Goal: Contribute content: Add original content to the website for others to see

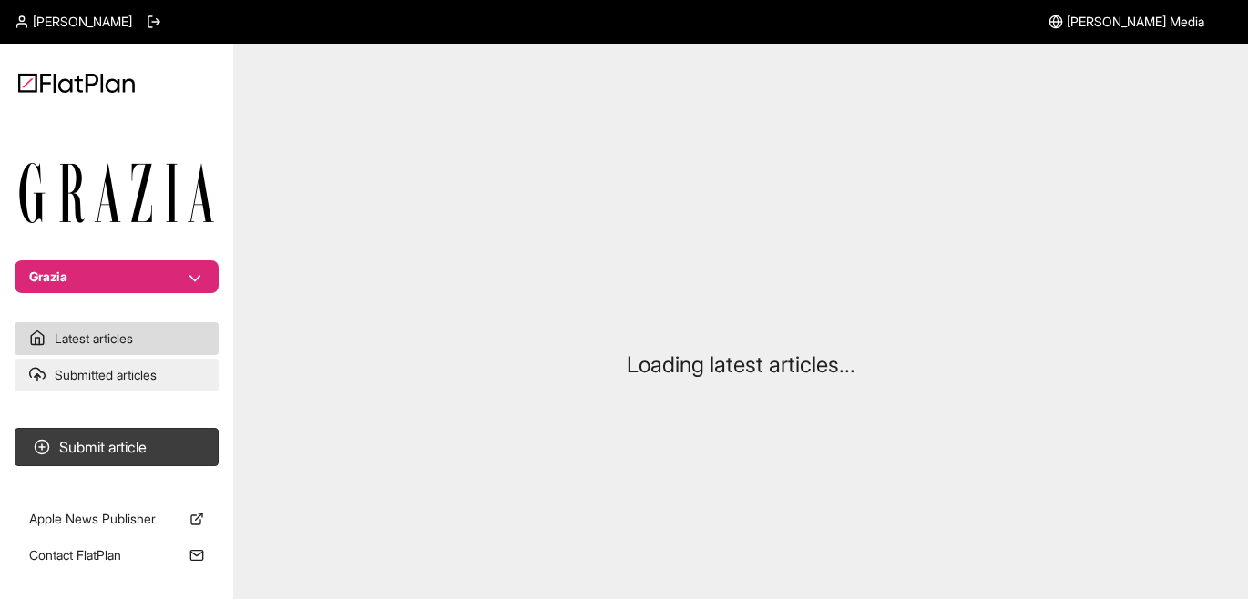
click at [111, 371] on link "Submitted articles" at bounding box center [117, 375] width 204 height 33
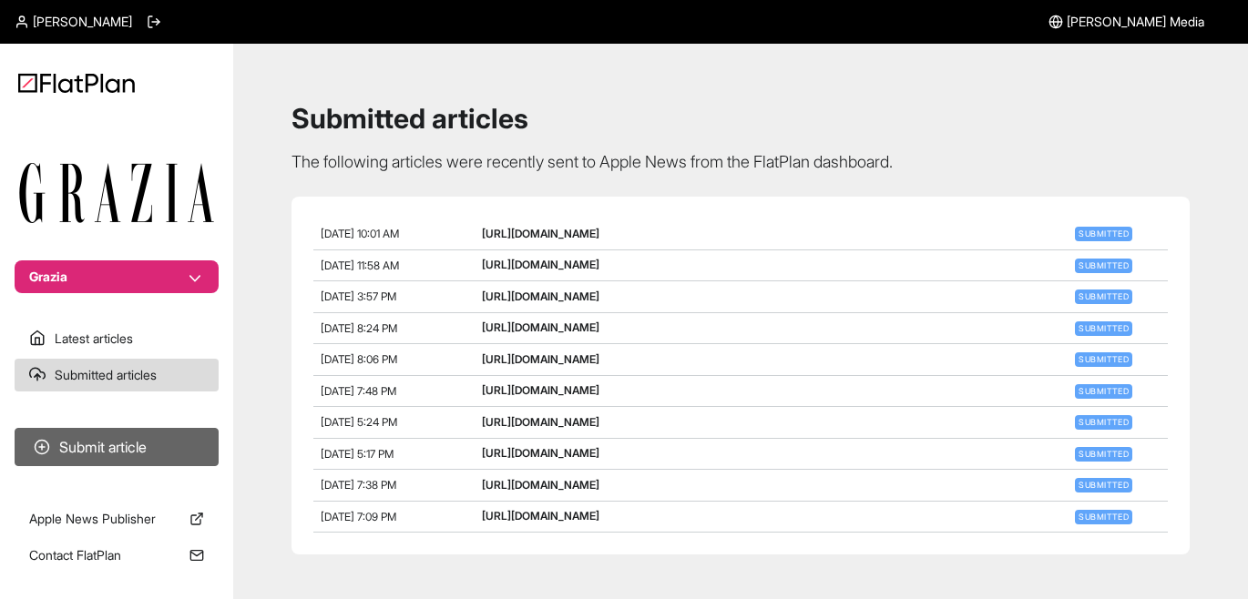
click at [167, 447] on button "Submit article" at bounding box center [117, 447] width 204 height 38
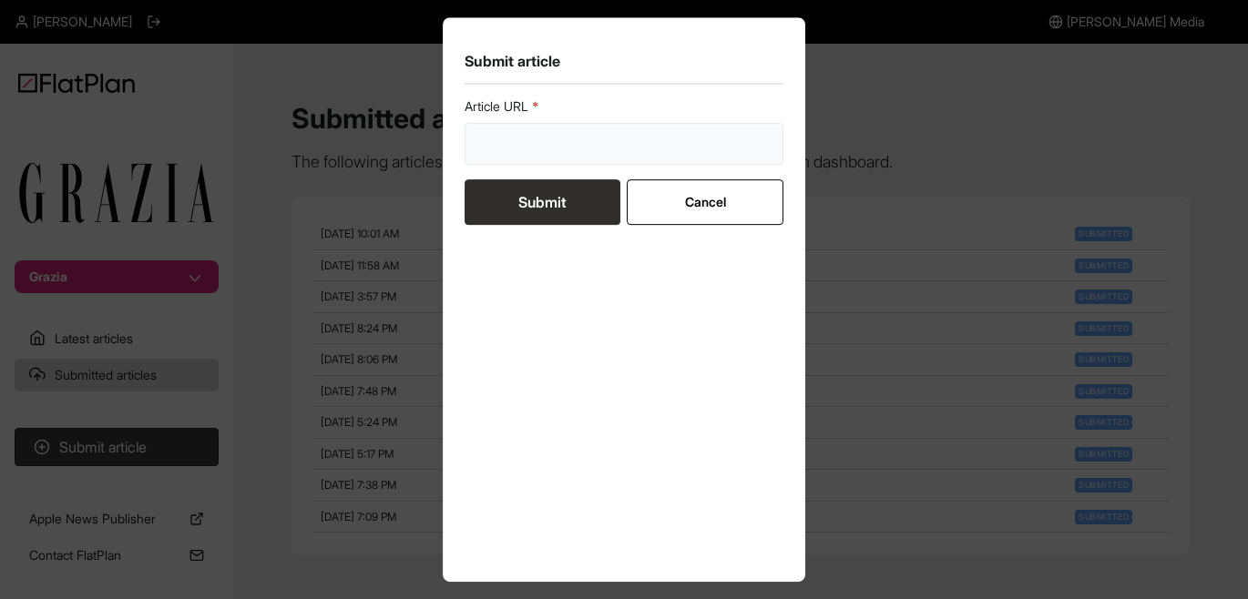
click at [585, 148] on input "url" at bounding box center [624, 144] width 319 height 42
paste input "[URL][DOMAIN_NAME]"
type input "[URL][DOMAIN_NAME]"
click at [565, 202] on button "Submit" at bounding box center [543, 202] width 156 height 46
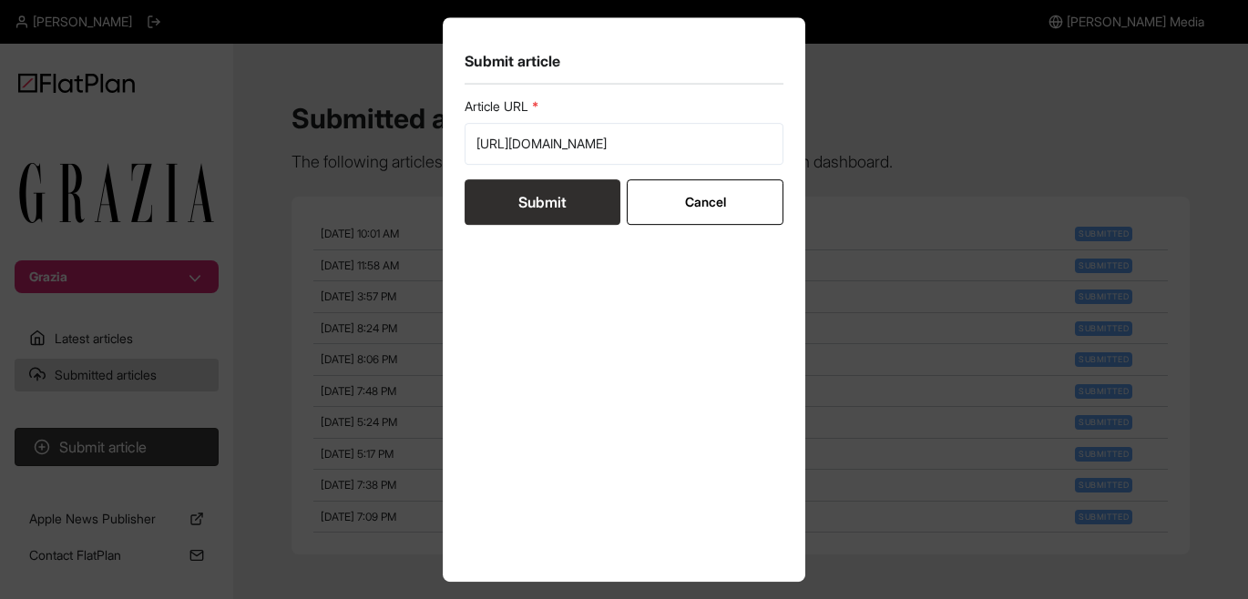
scroll to position [0, 0]
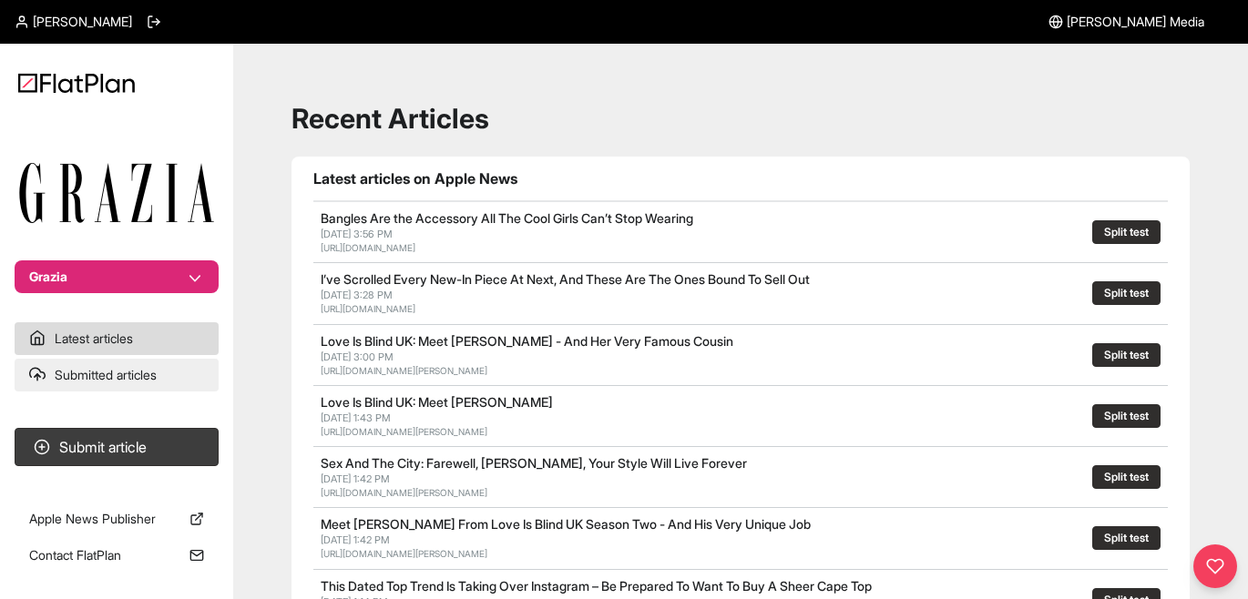
click at [122, 366] on link "Submitted articles" at bounding box center [117, 375] width 204 height 33
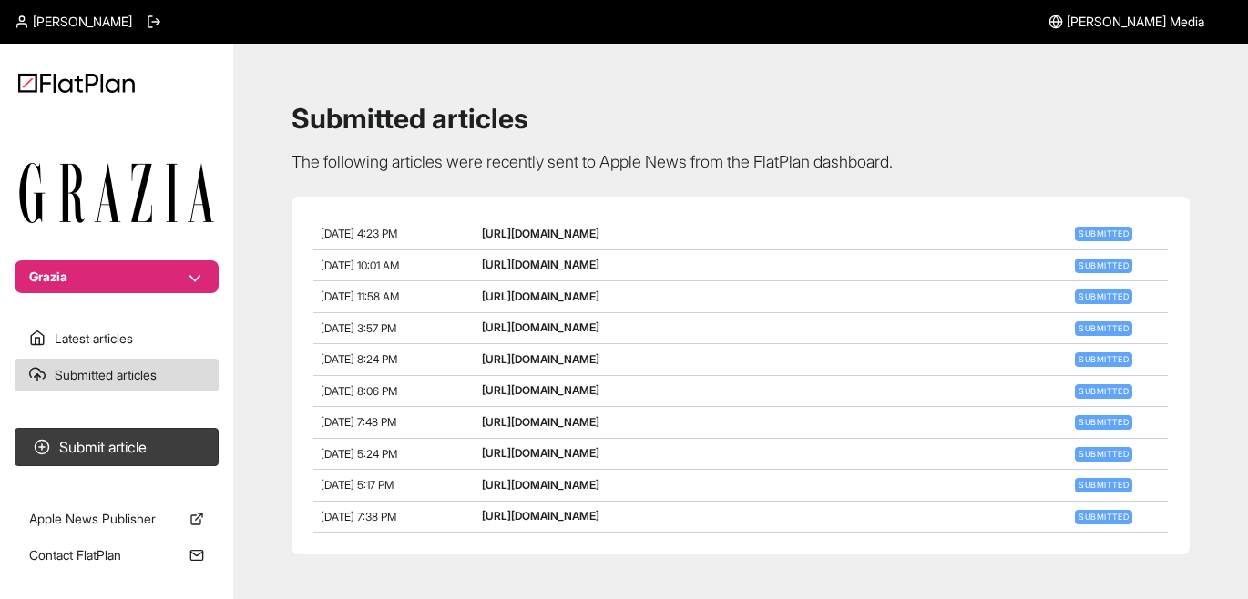
scroll to position [14, 0]
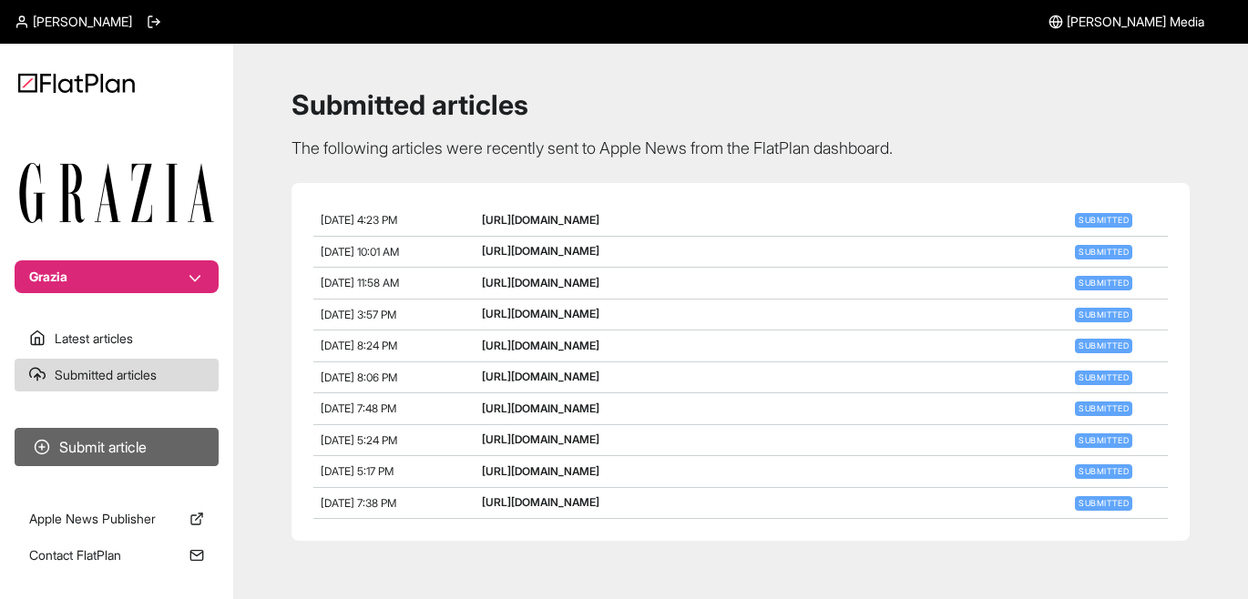
click at [122, 453] on button "Submit article" at bounding box center [117, 447] width 204 height 38
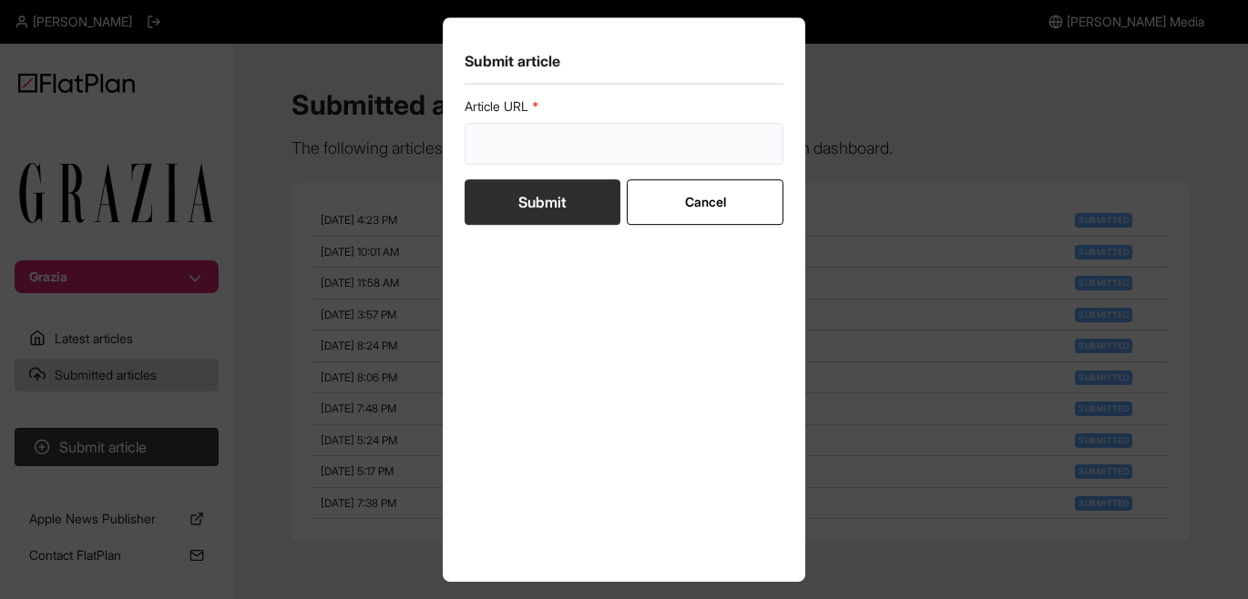
click at [540, 150] on input "url" at bounding box center [624, 144] width 319 height 42
paste input "[URL][DOMAIN_NAME]"
type input "[URL][DOMAIN_NAME]"
click at [511, 203] on button "Submit" at bounding box center [543, 202] width 156 height 46
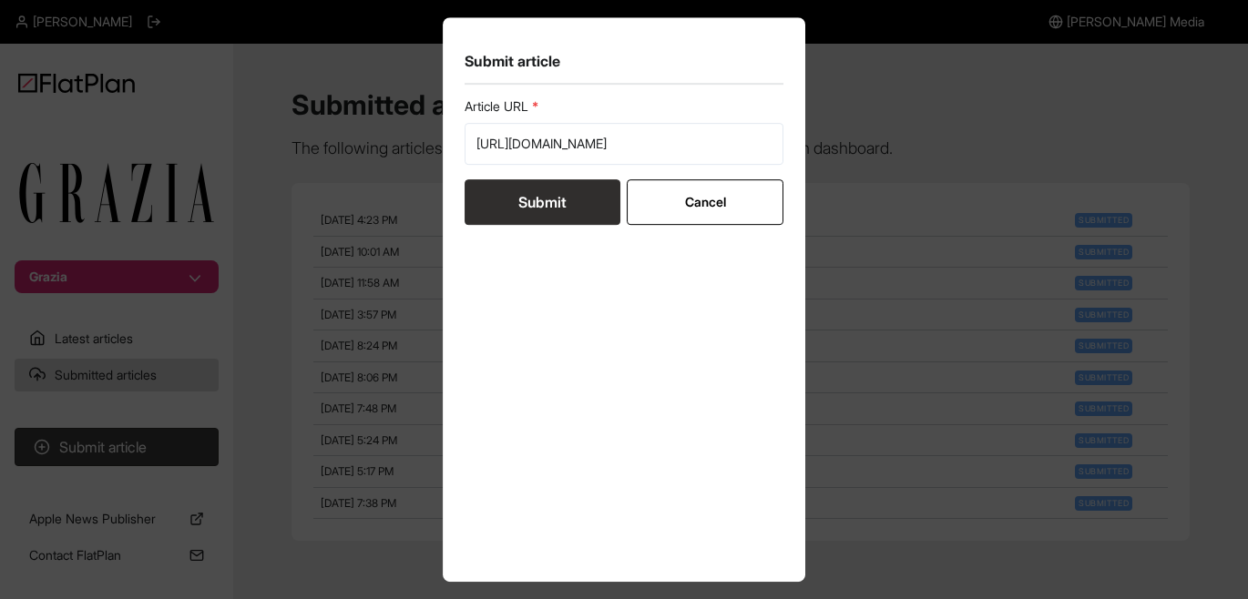
scroll to position [0, 0]
